Goal: Task Accomplishment & Management: Manage account settings

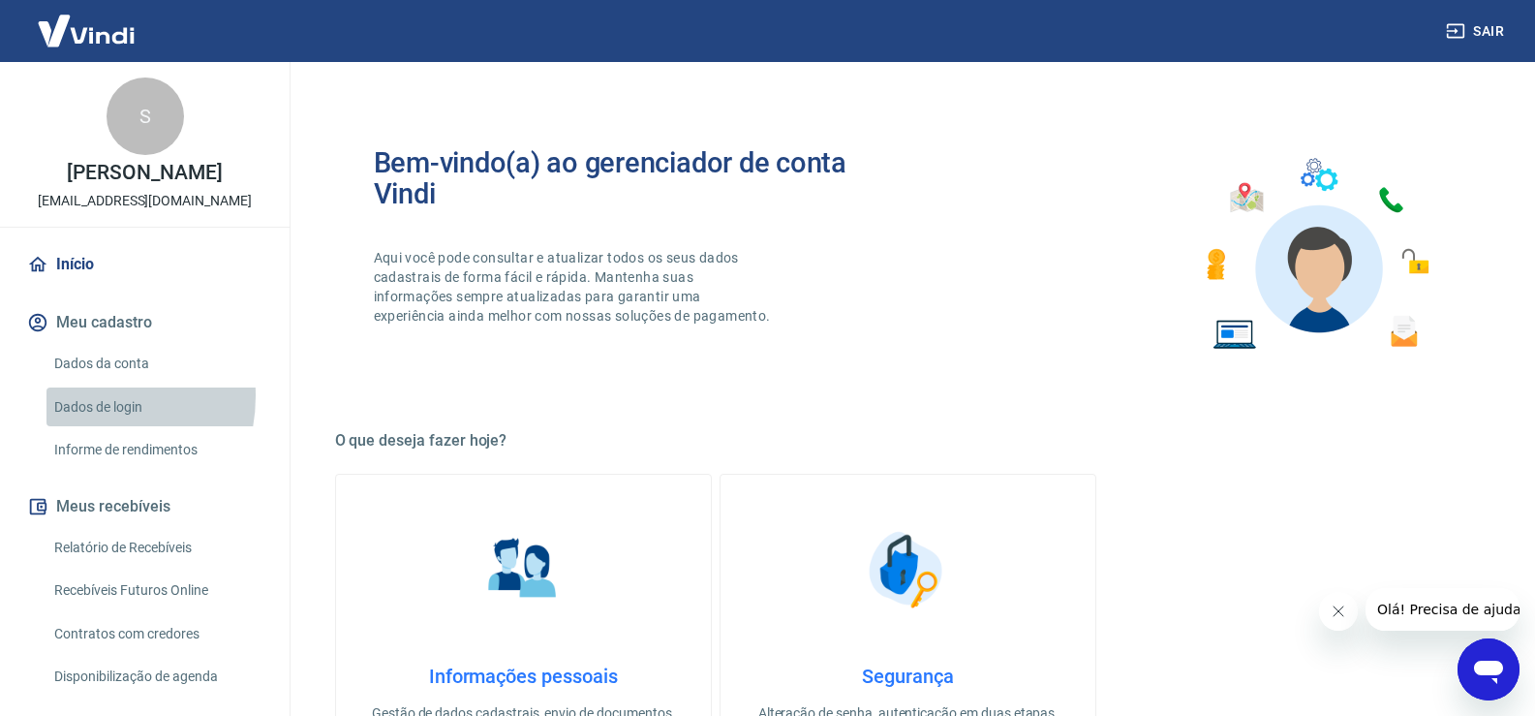
click at [82, 395] on link "Dados de login" at bounding box center [156, 407] width 220 height 40
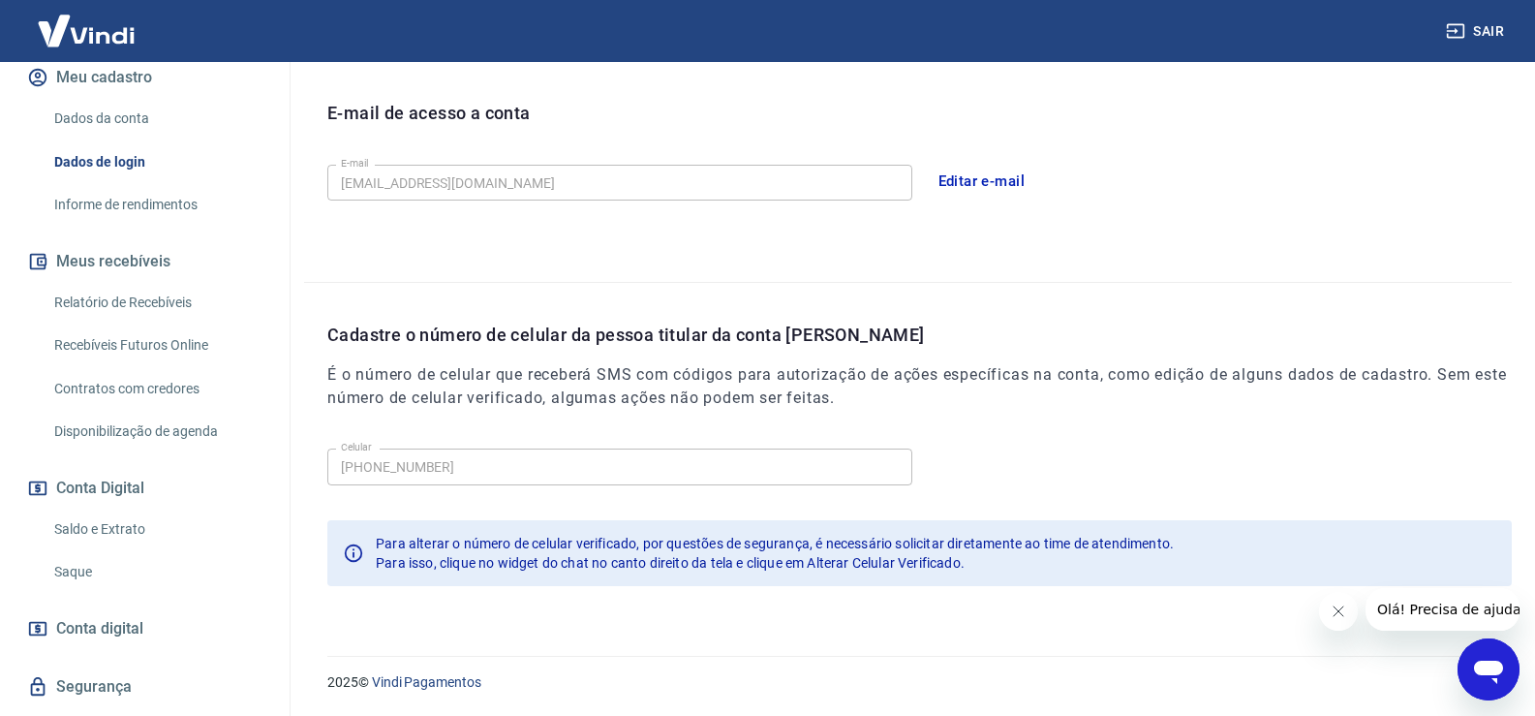
scroll to position [291, 0]
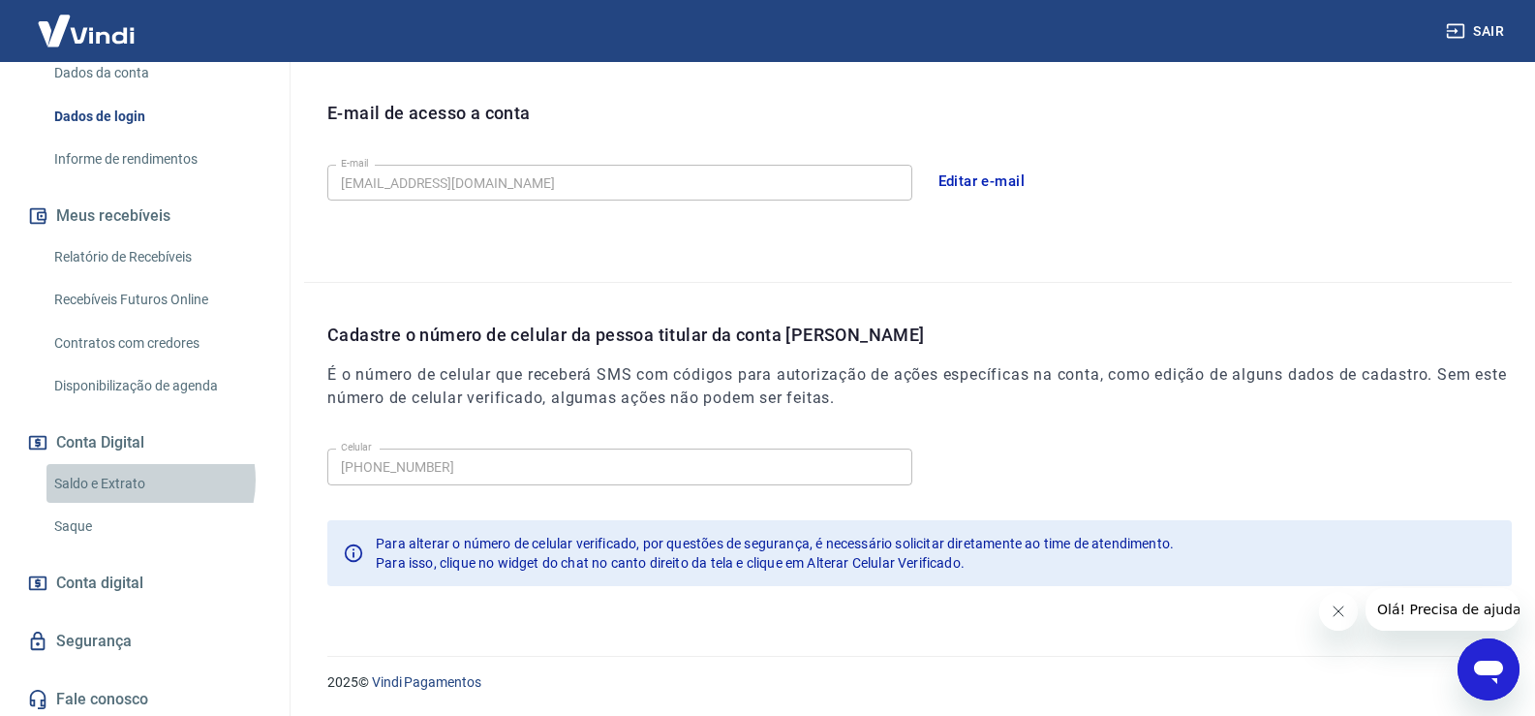
click at [139, 480] on link "Saldo e Extrato" at bounding box center [156, 484] width 220 height 40
